Goal: Task Accomplishment & Management: Manage account settings

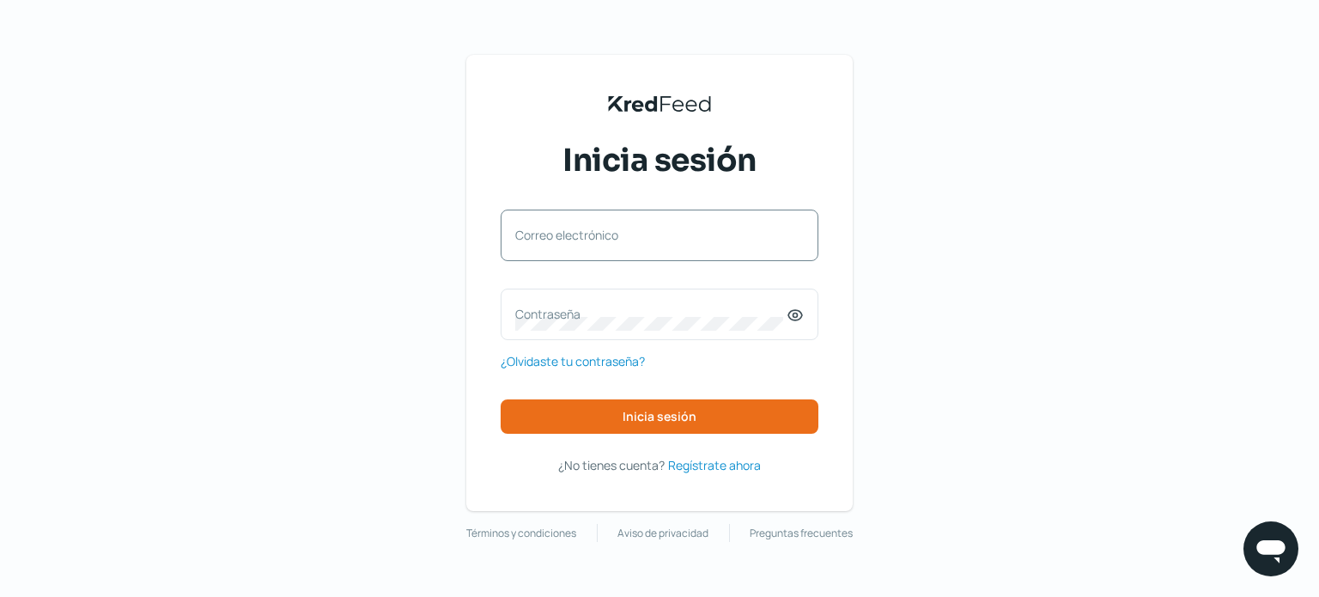
click at [660, 236] on label "Correo electrónico" at bounding box center [650, 235] width 271 height 16
click at [660, 236] on input "Correo electrónico" at bounding box center [659, 243] width 289 height 15
click at [660, 236] on div "Correo electrónico" at bounding box center [660, 236] width 318 height 52
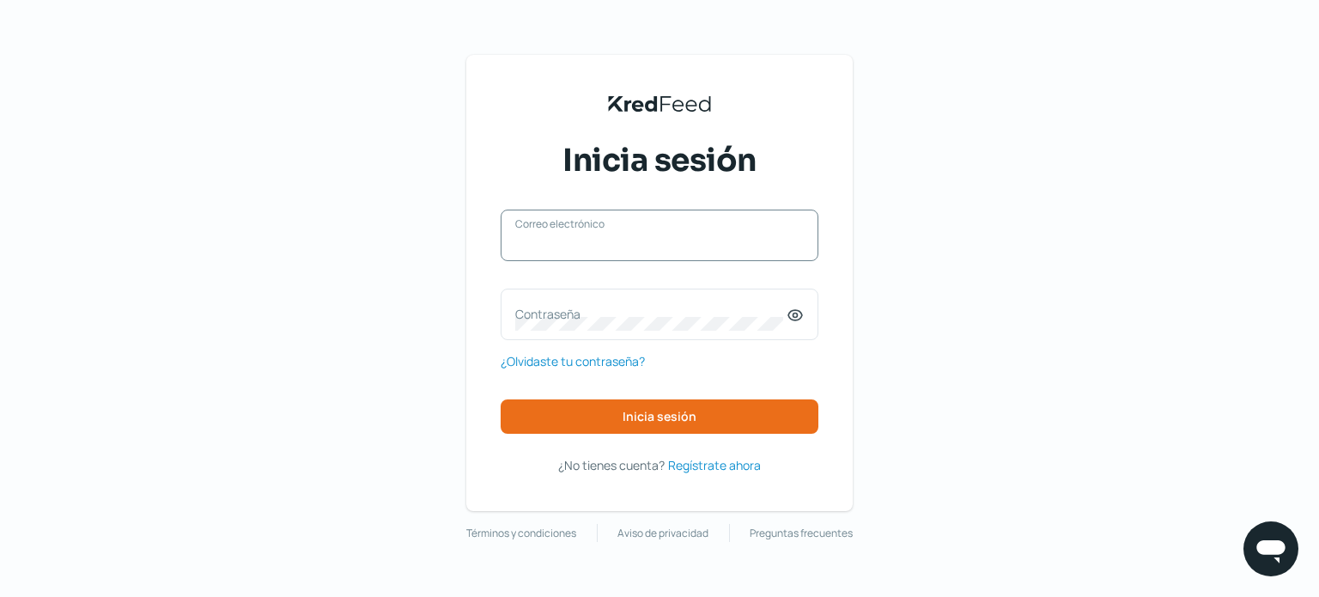
click at [617, 241] on input "Correo electrónico" at bounding box center [659, 243] width 289 height 15
type input "[EMAIL_ADDRESS][DOMAIN_NAME]"
click at [797, 319] on icon at bounding box center [795, 315] width 17 height 17
click at [555, 338] on div "Contraseña" at bounding box center [660, 315] width 318 height 52
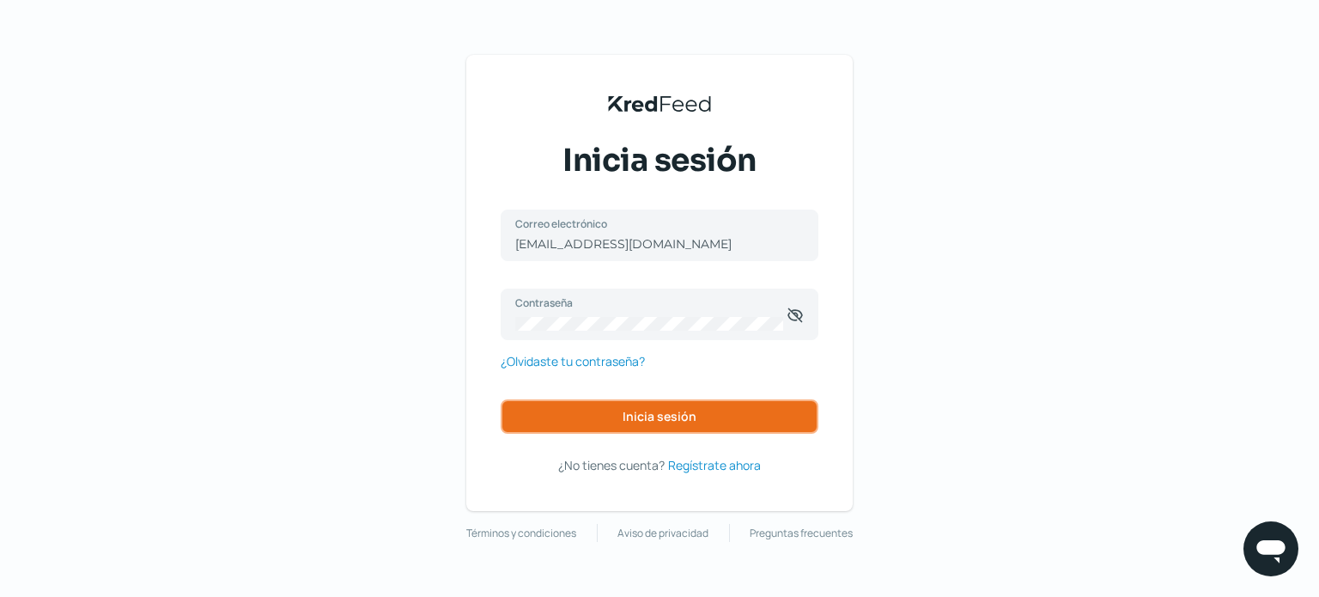
click at [702, 415] on button "Inicia sesión" at bounding box center [660, 416] width 318 height 34
click at [723, 408] on button "Inicia sesión" at bounding box center [660, 416] width 318 height 34
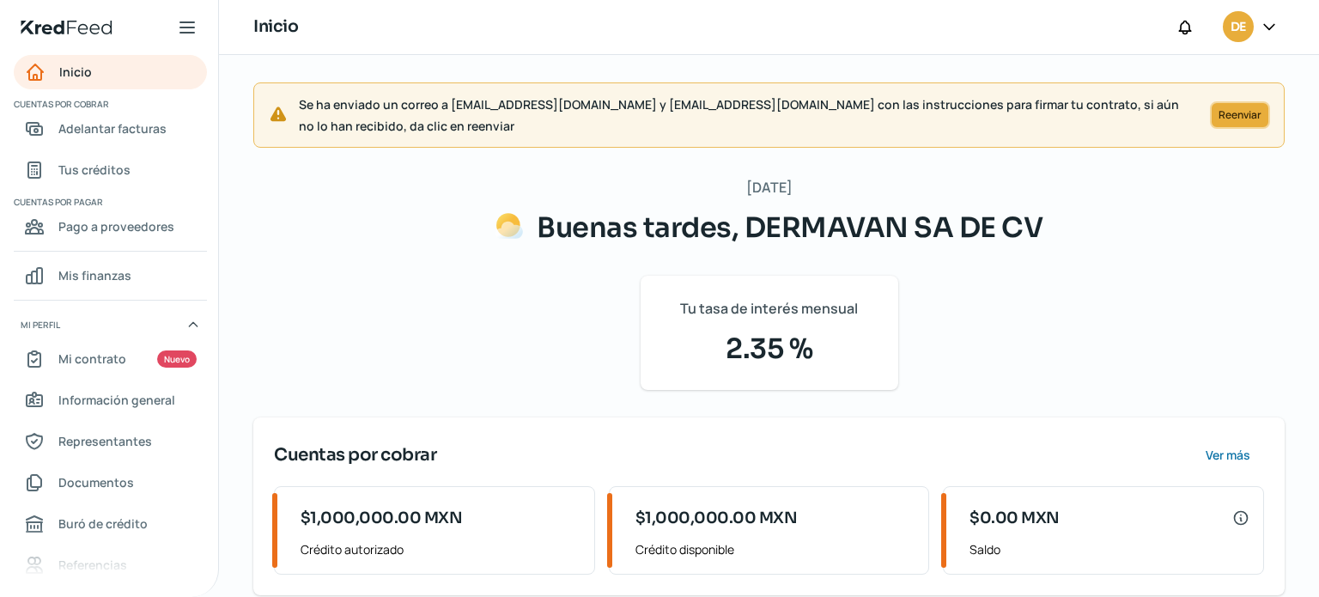
click at [1222, 113] on span "Reenviar" at bounding box center [1240, 115] width 43 height 10
click at [124, 164] on span "Tus créditos" at bounding box center [94, 169] width 72 height 21
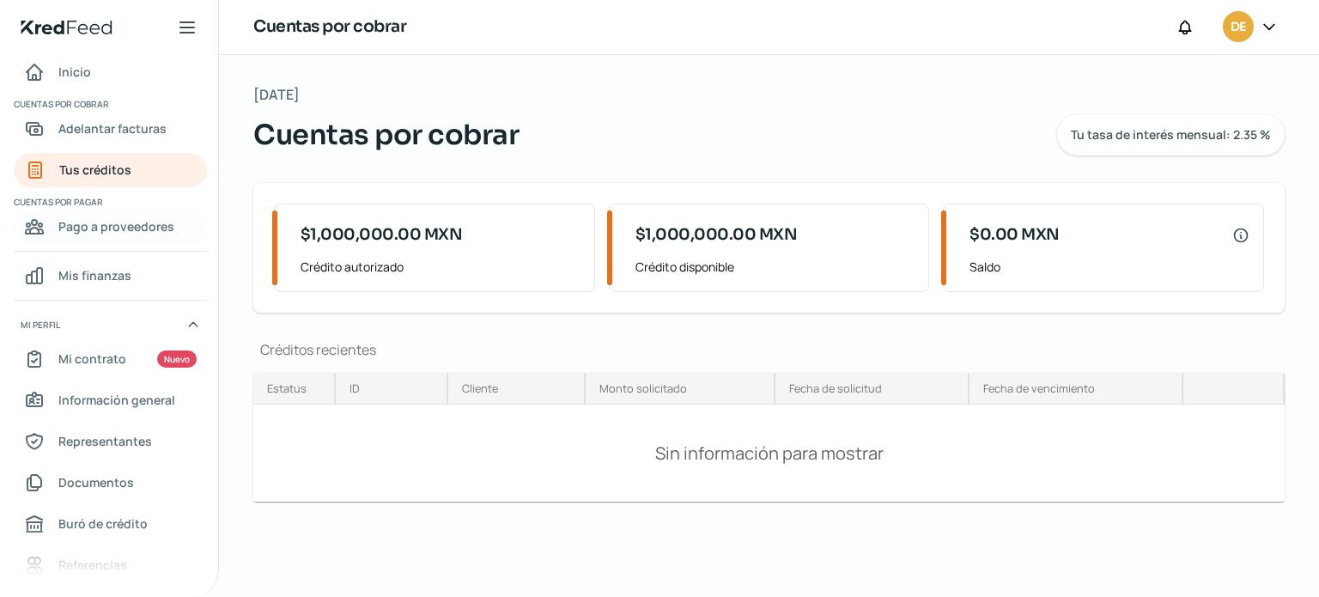
click at [121, 227] on span "Pago a proveedores" at bounding box center [116, 226] width 116 height 21
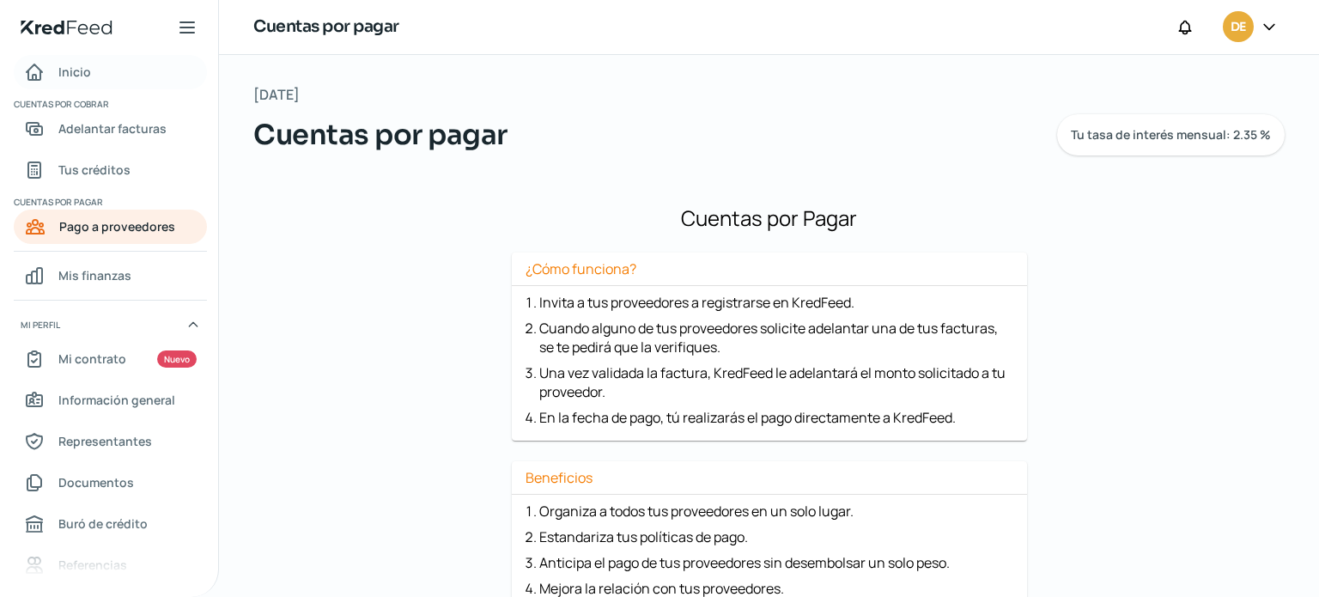
click at [90, 76] on link "Inicio" at bounding box center [110, 72] width 193 height 34
